Goal: Transaction & Acquisition: Book appointment/travel/reservation

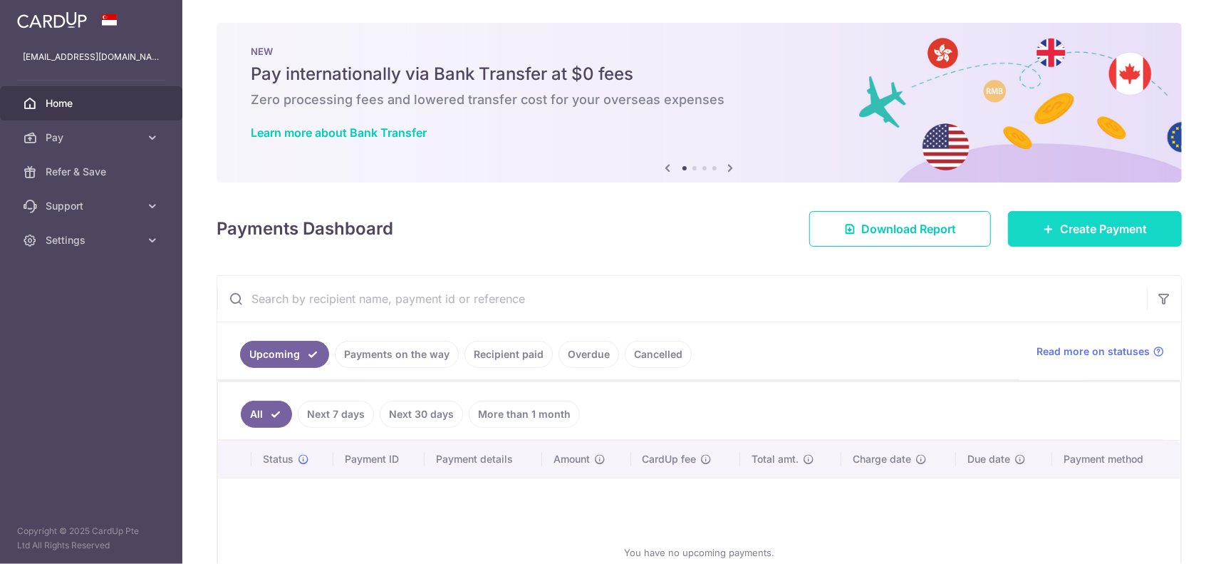
click at [1020, 227] on link "Create Payment" at bounding box center [1095, 229] width 174 height 36
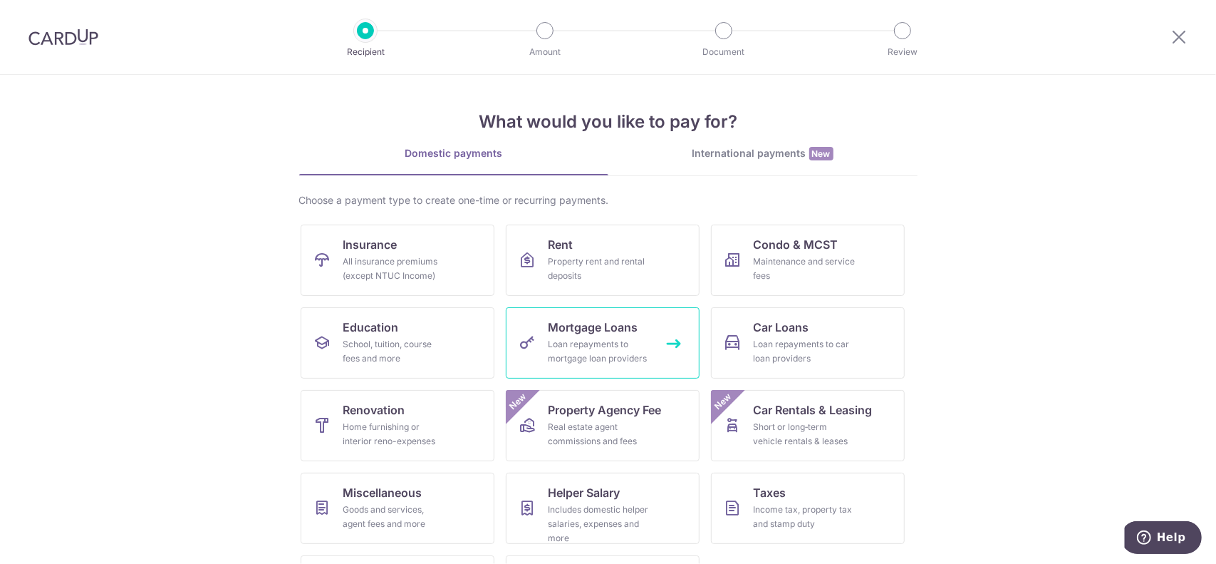
click at [612, 340] on div "Loan repayments to mortgage loan providers" at bounding box center [600, 351] width 103 height 29
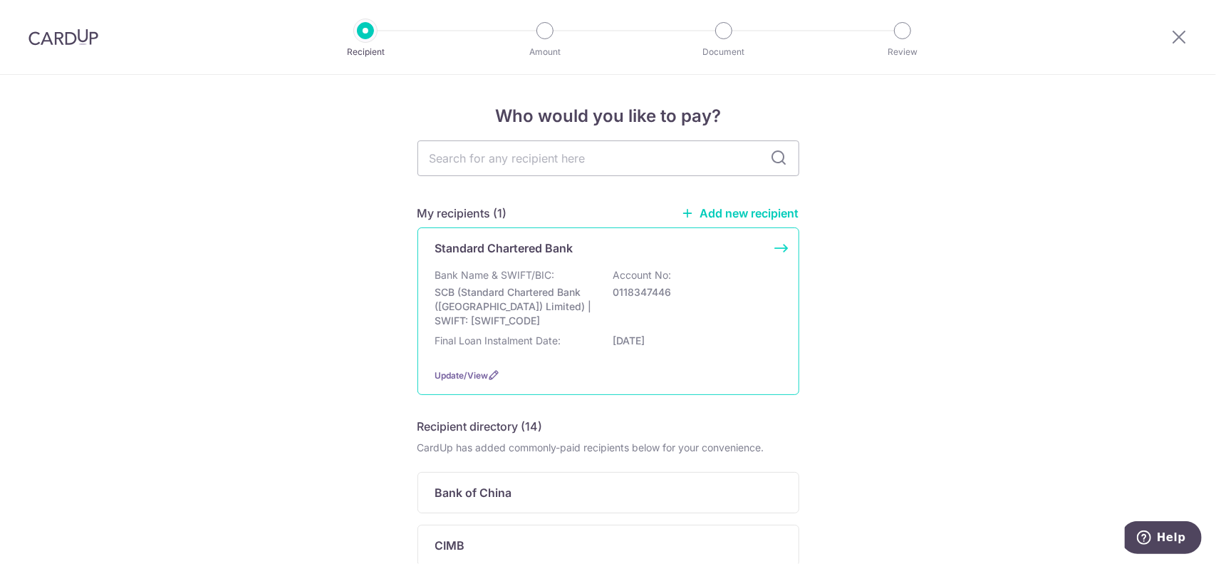
click at [583, 286] on p "SCB (Standard Chartered Bank (Singapore) Limited) | SWIFT: SCBLSG22XXX" at bounding box center [515, 306] width 160 height 43
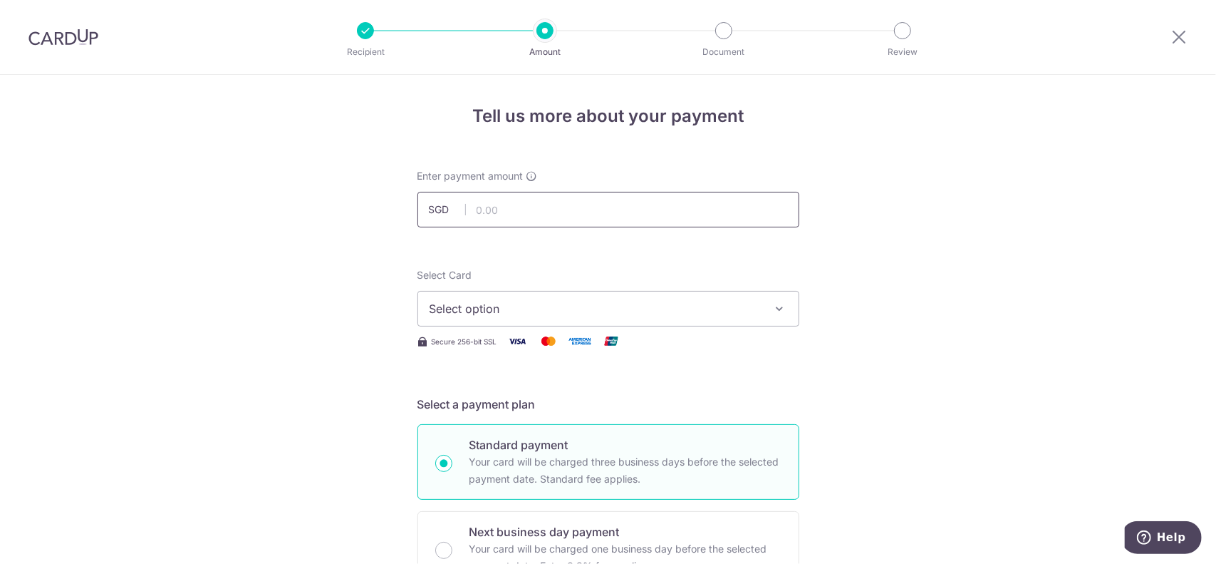
click at [539, 213] on input "text" at bounding box center [609, 210] width 382 height 36
type input "978.00"
click at [495, 304] on span "Select option" at bounding box center [596, 308] width 332 height 17
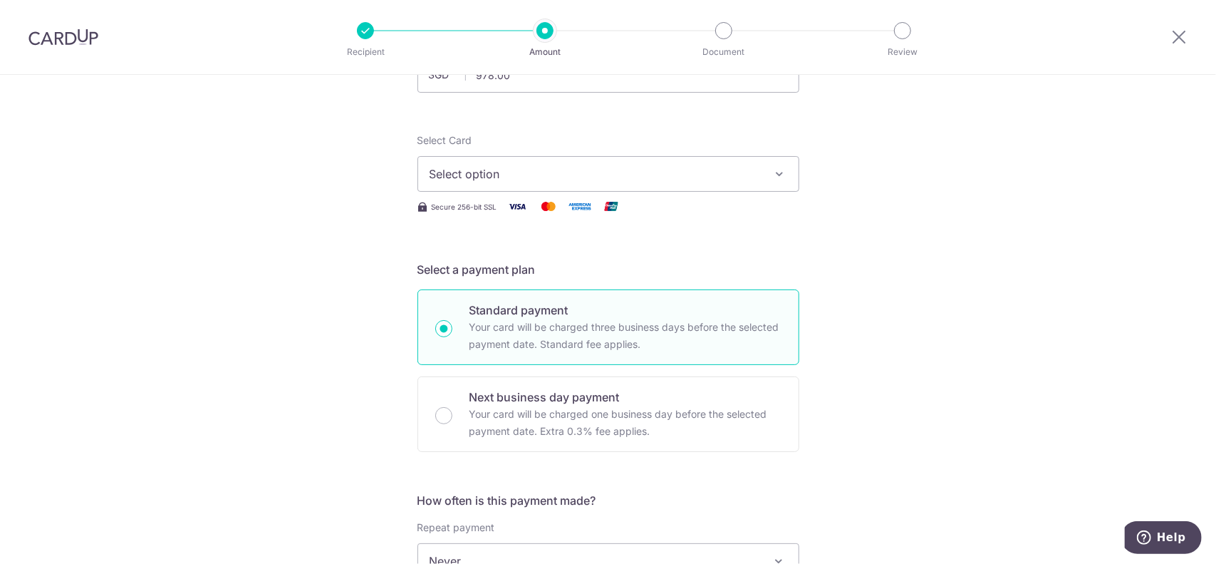
scroll to position [143, 0]
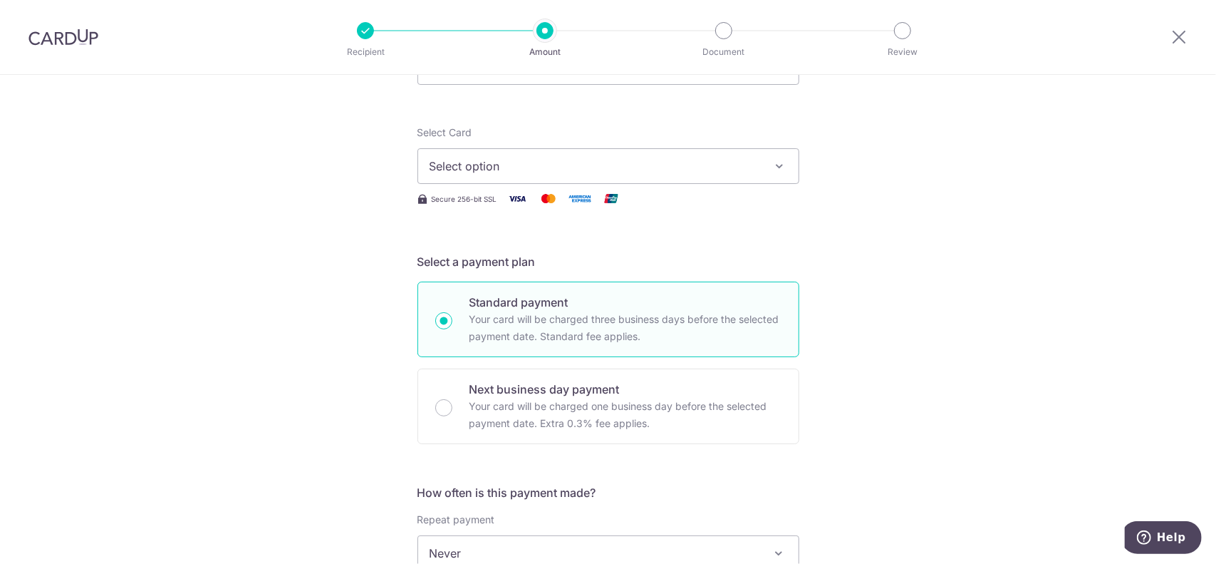
click at [700, 170] on span "Select option" at bounding box center [596, 165] width 332 height 17
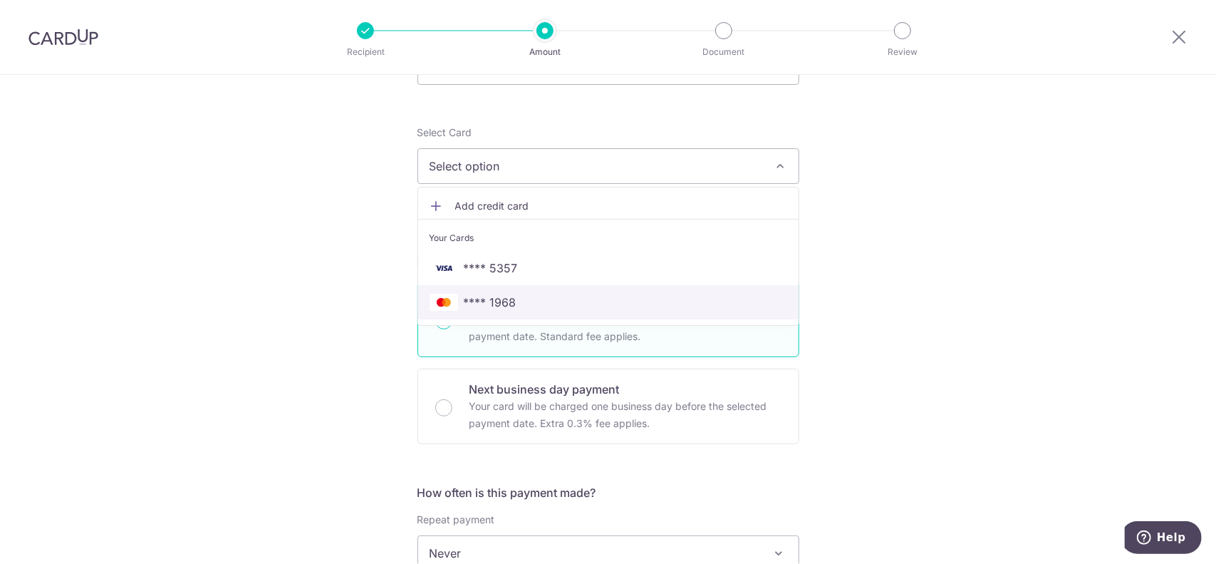
click at [602, 301] on span "**** 1968" at bounding box center [609, 302] width 358 height 17
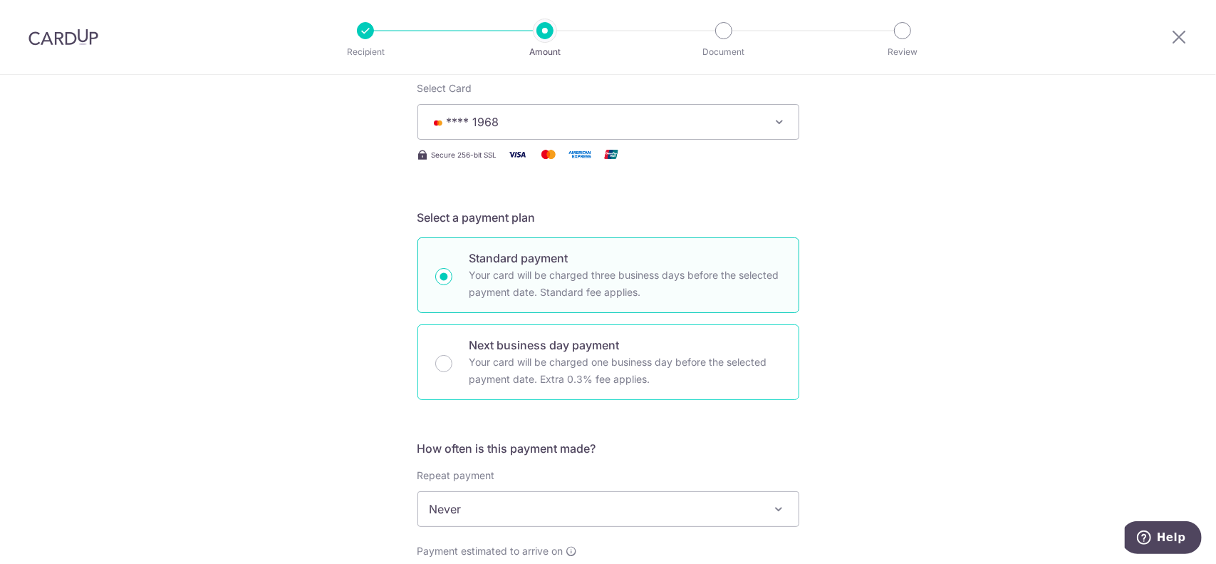
scroll to position [428, 0]
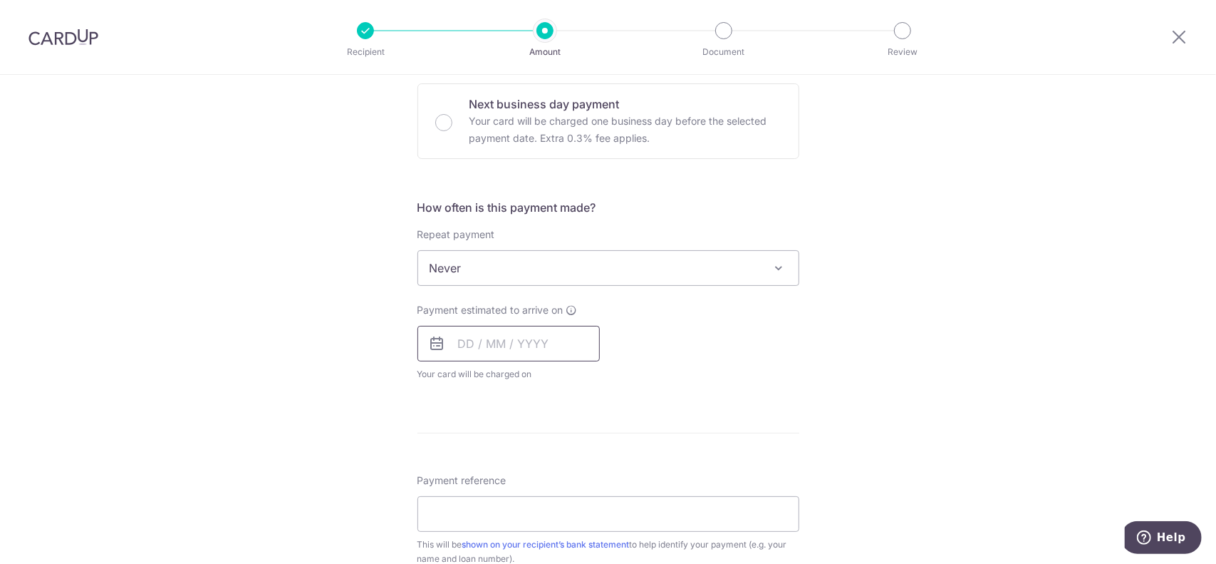
click at [529, 344] on input "text" at bounding box center [509, 344] width 182 height 36
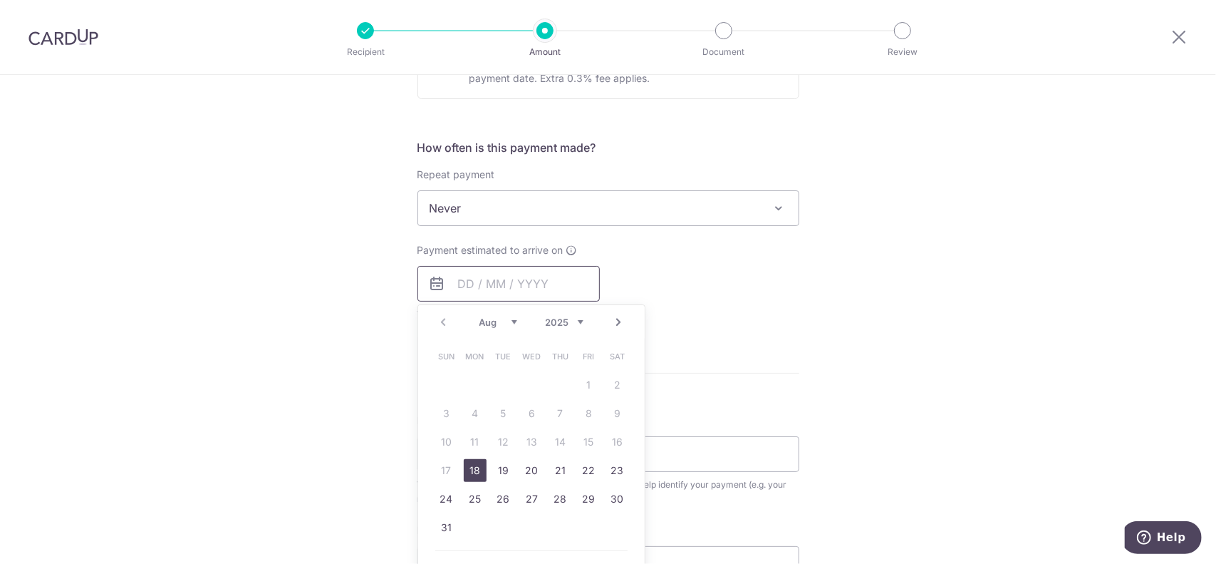
scroll to position [499, 0]
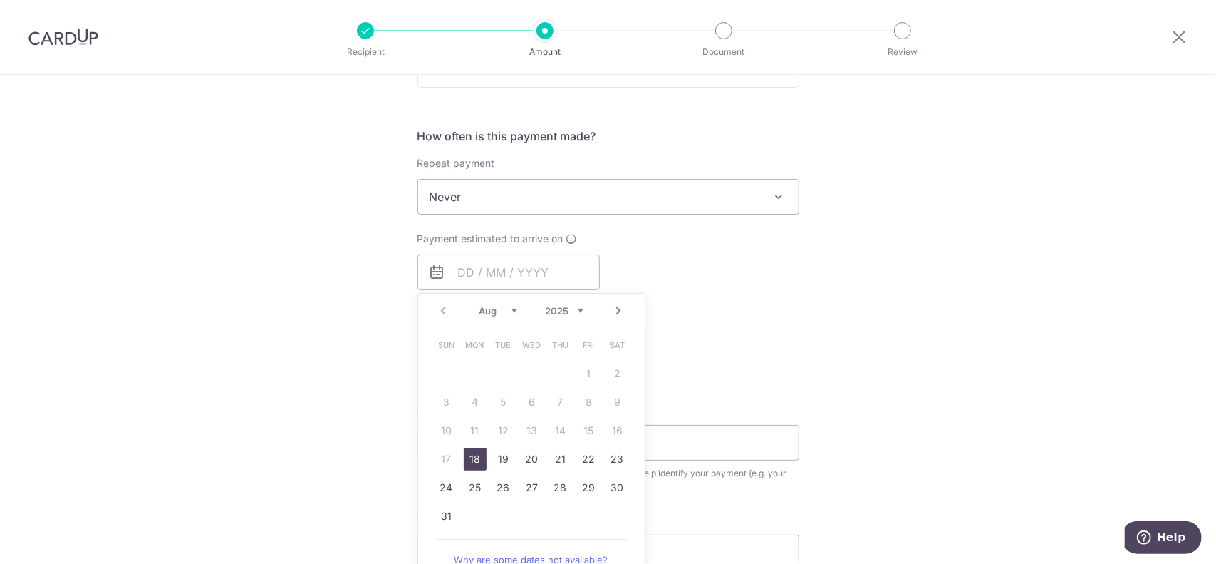
click at [478, 457] on link "18" at bounding box center [475, 459] width 23 height 23
type input "18/08/2025"
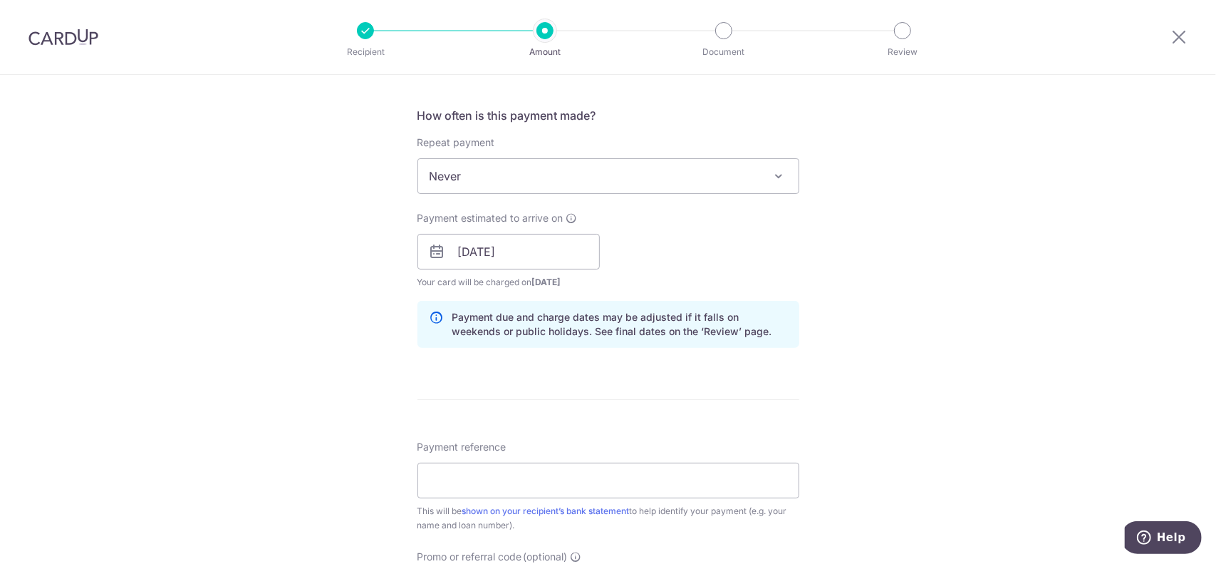
scroll to position [570, 0]
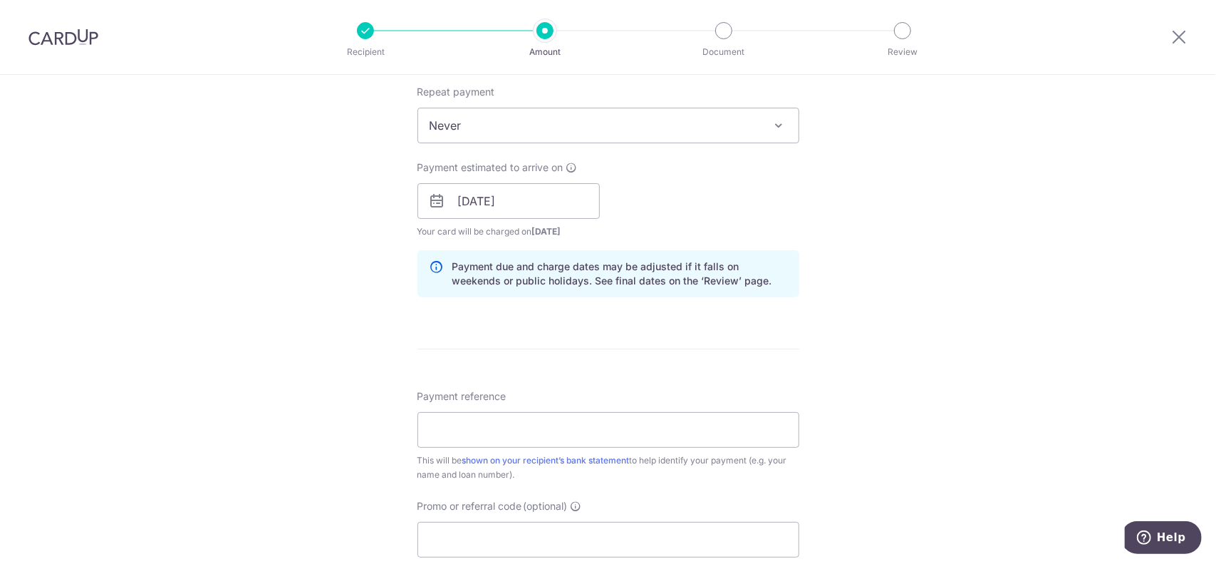
click at [334, 235] on div "Tell us more about your payment Enter payment amount SGD 978.00 978.00 Select C…" at bounding box center [608, 179] width 1216 height 1348
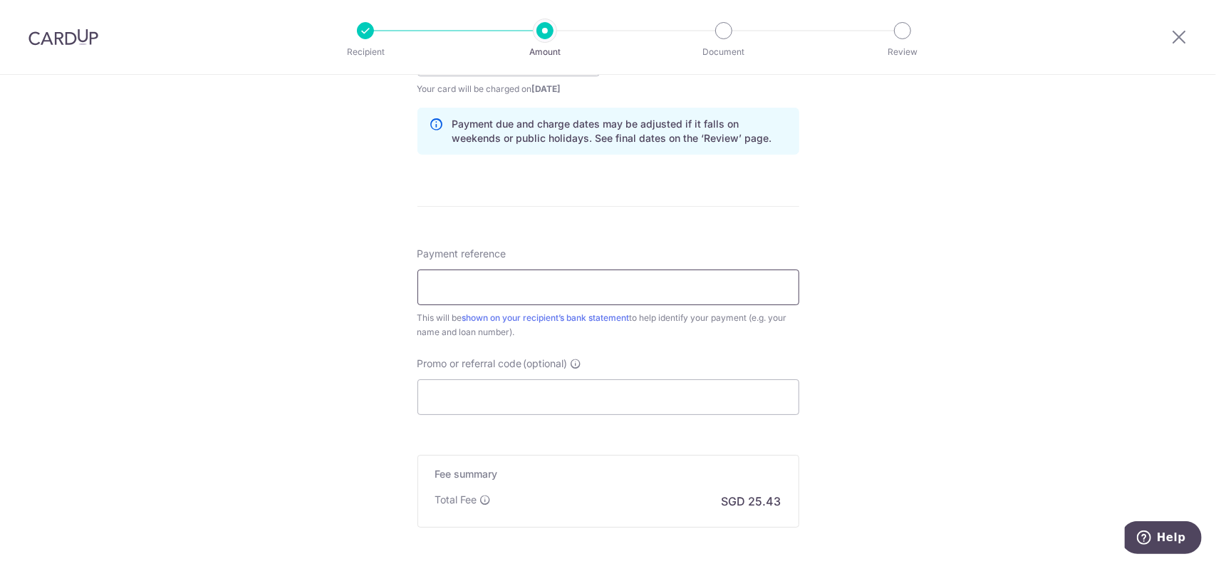
click at [476, 283] on input "Payment reference" at bounding box center [609, 287] width 382 height 36
type input "CardUp Mortgage"
click at [350, 321] on div "Tell us more about your payment Enter payment amount SGD 978.00 978.00 Select C…" at bounding box center [608, 36] width 1216 height 1348
click at [522, 397] on input "Promo or referral code (optional)" at bounding box center [609, 397] width 382 height 36
paste input "Fire Insurance - Allianz (Deducted from MortgageOne account)"
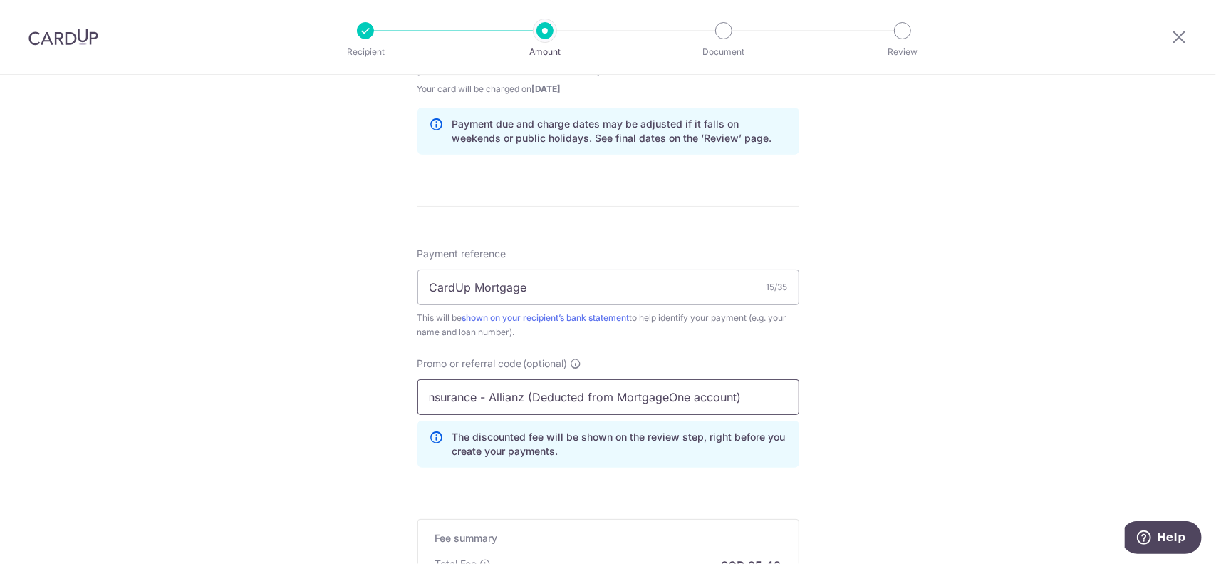
scroll to position [0, 0]
drag, startPoint x: 760, startPoint y: 395, endPoint x: 211, endPoint y: 373, distance: 549.9
click at [211, 373] on div "Tell us more about your payment Enter payment amount SGD 978.00 978.00 Select C…" at bounding box center [608, 68] width 1216 height 1412
click at [483, 400] on input "OFF" at bounding box center [609, 397] width 382 height 36
type input "OFF225"
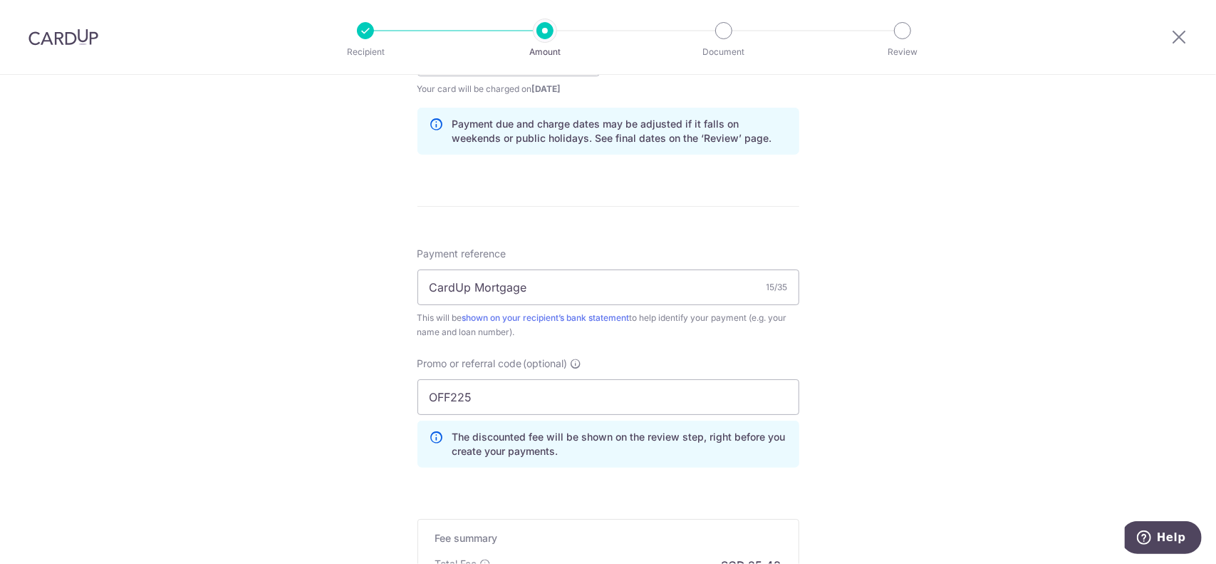
click at [237, 320] on div "Tell us more about your payment Enter payment amount SGD 978.00 978.00 Select C…" at bounding box center [608, 68] width 1216 height 1412
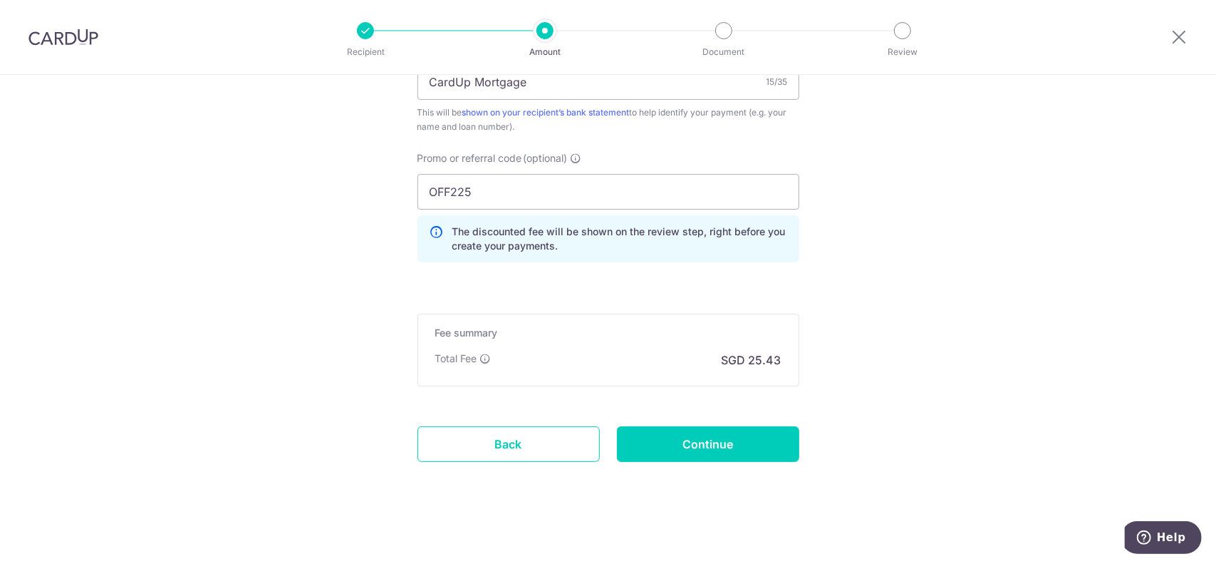
scroll to position [919, 0]
click at [703, 433] on input "Continue" at bounding box center [708, 443] width 182 height 36
type input "Create Schedule"
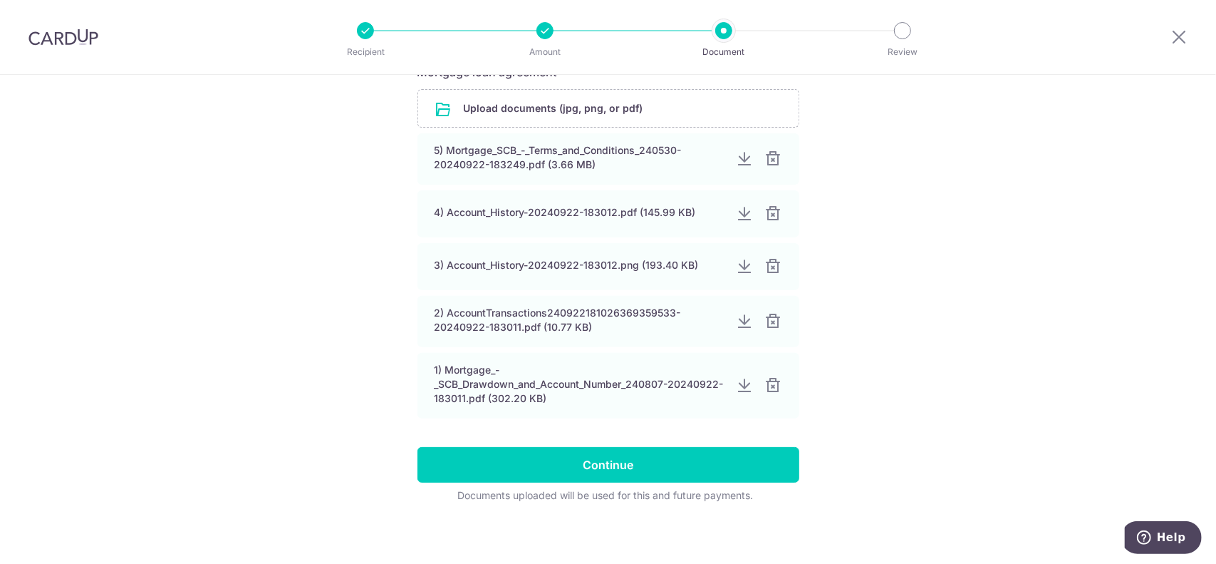
scroll to position [285, 0]
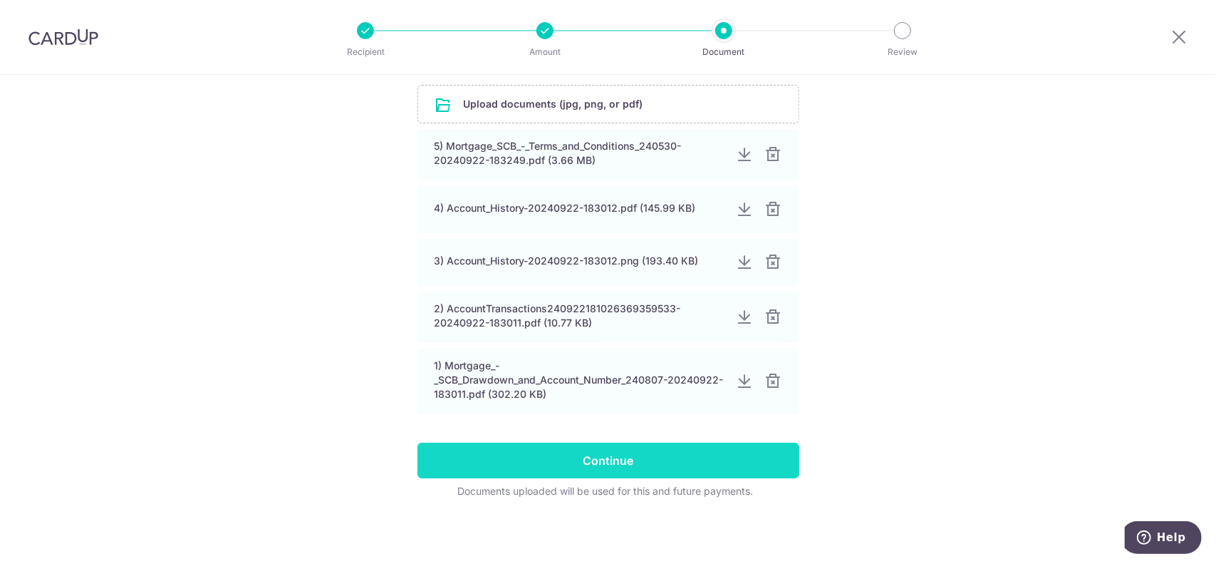
click at [577, 461] on input "Continue" at bounding box center [609, 461] width 382 height 36
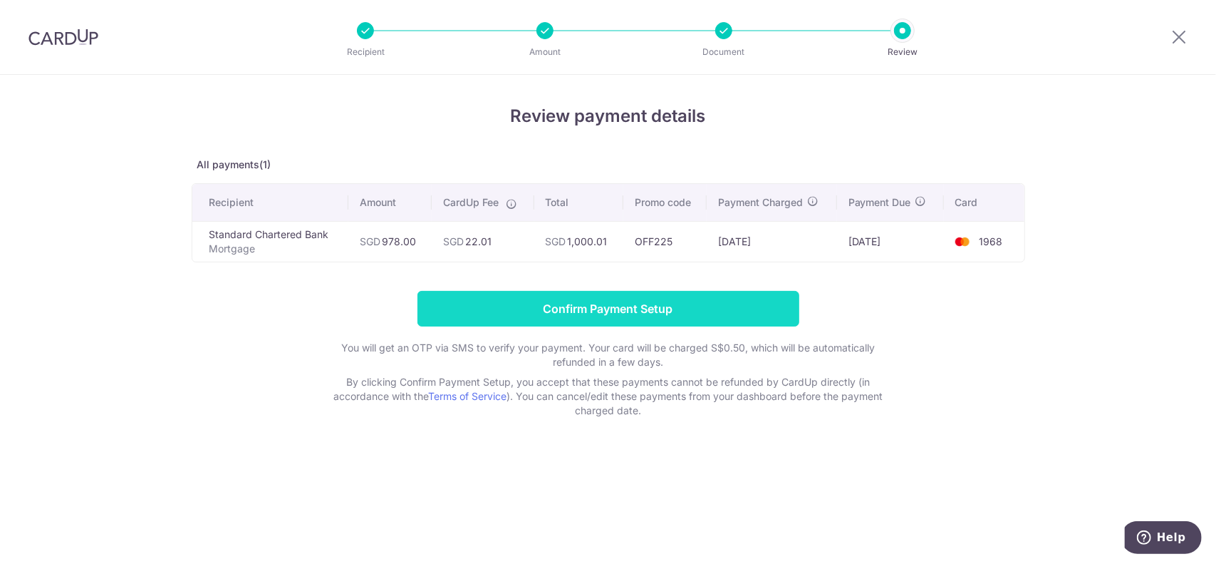
click at [580, 303] on input "Confirm Payment Setup" at bounding box center [609, 309] width 382 height 36
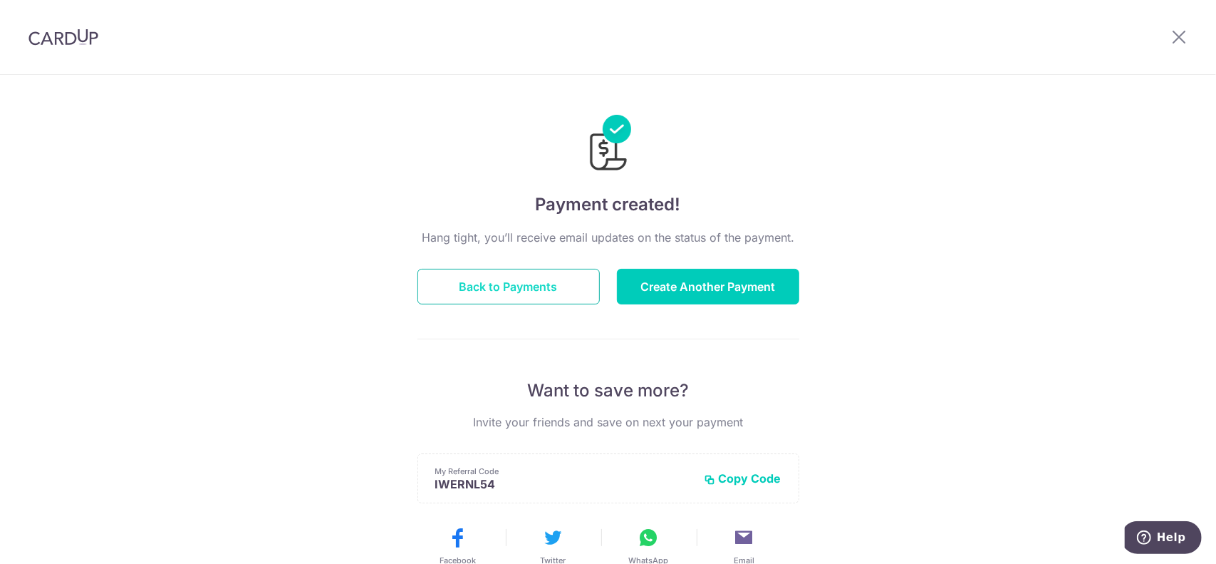
click at [512, 274] on button "Back to Payments" at bounding box center [509, 287] width 182 height 36
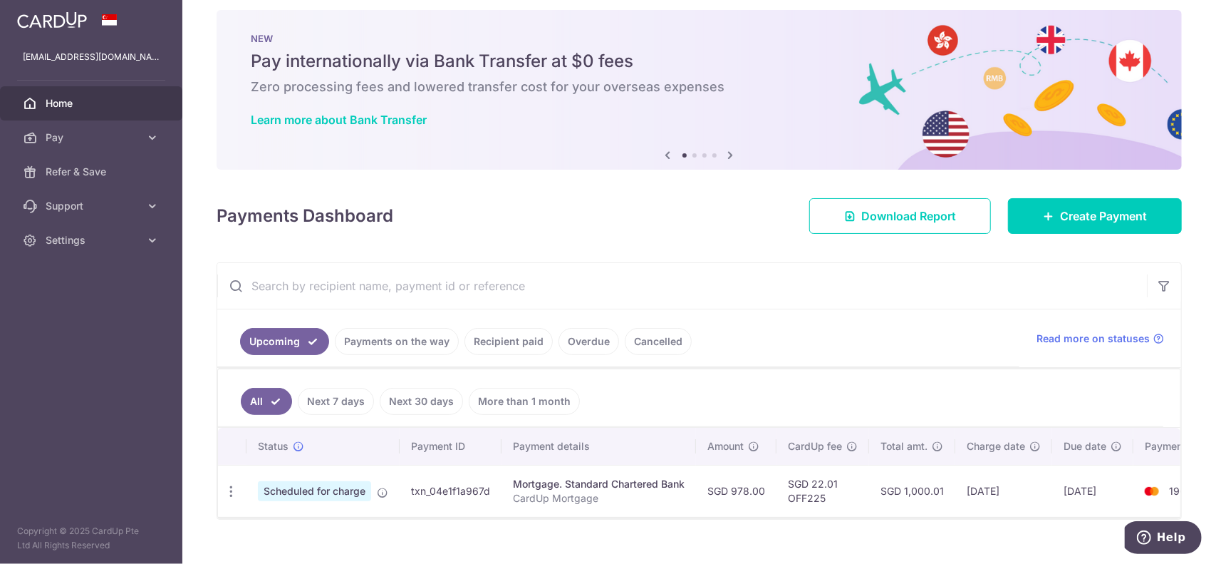
scroll to position [38, 0]
